Goal: Task Accomplishment & Management: Manage account settings

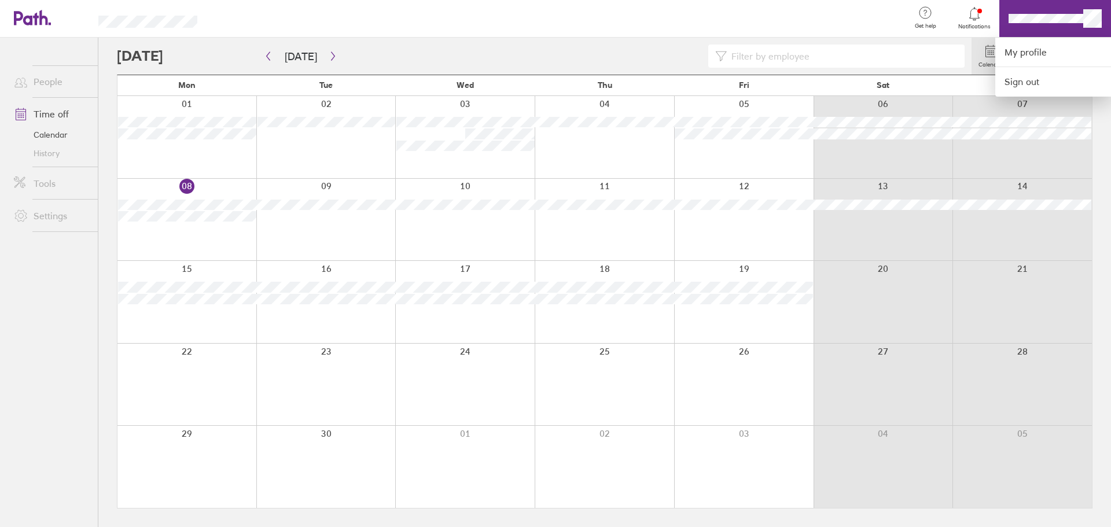
click at [1091, 23] on div at bounding box center [555, 263] width 1111 height 527
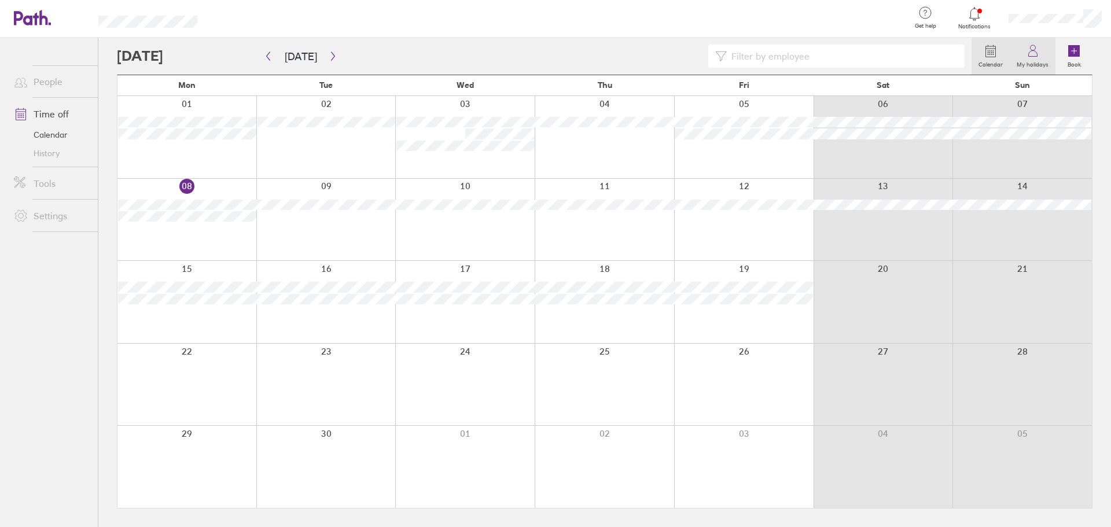
click at [1041, 51] on link "My holidays" at bounding box center [1032, 56] width 46 height 37
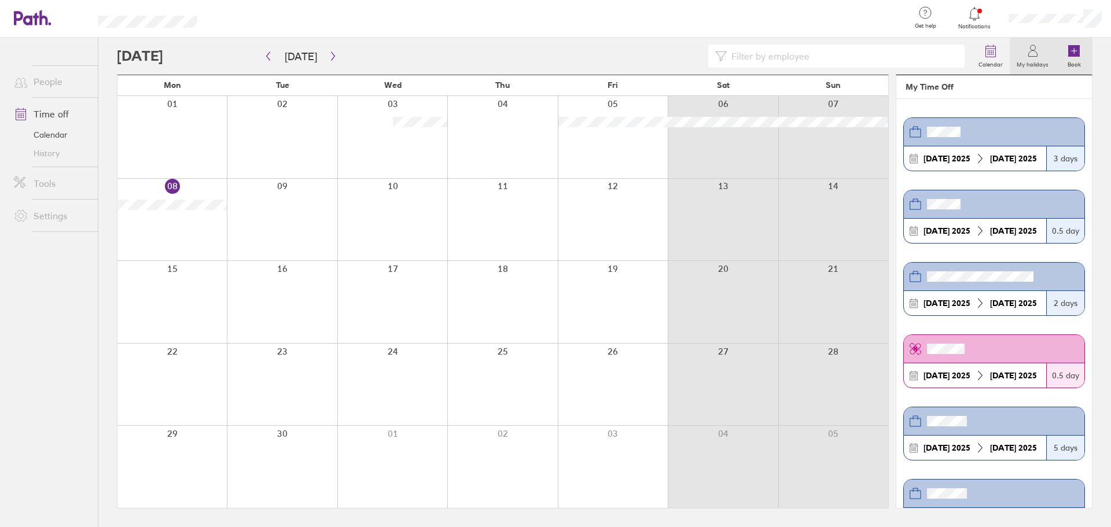
click at [1067, 54] on icon at bounding box center [1074, 51] width 14 height 14
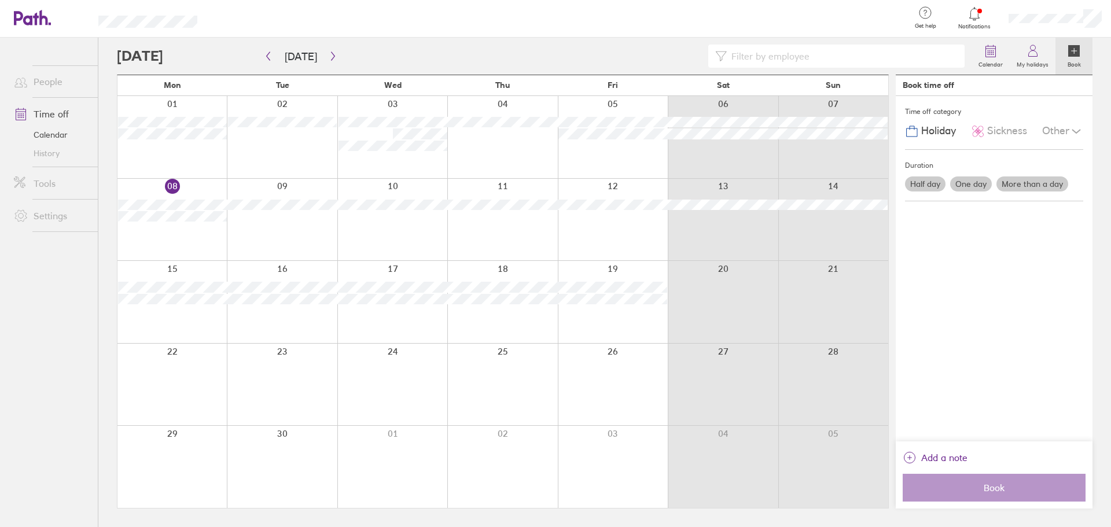
click at [329, 229] on div at bounding box center [282, 220] width 110 height 82
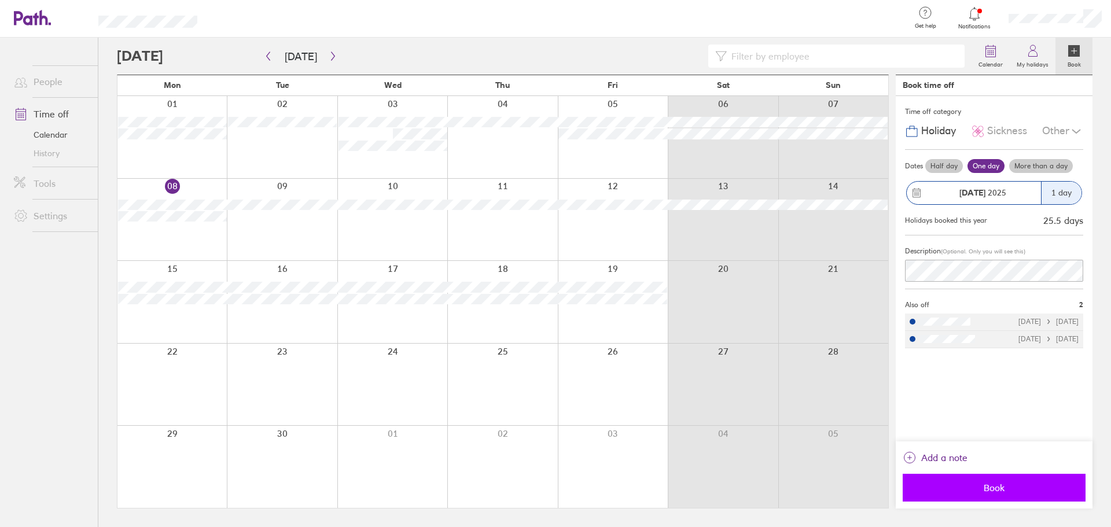
click at [1003, 486] on span "Book" at bounding box center [993, 487] width 167 height 10
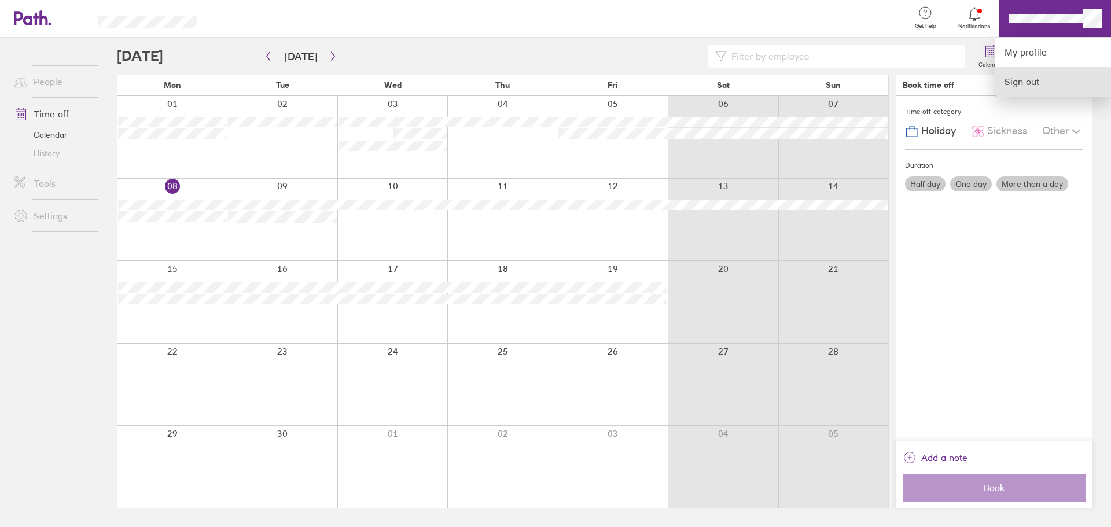
click at [1010, 77] on link "Sign out" at bounding box center [1053, 81] width 116 height 29
